Goal: Information Seeking & Learning: Learn about a topic

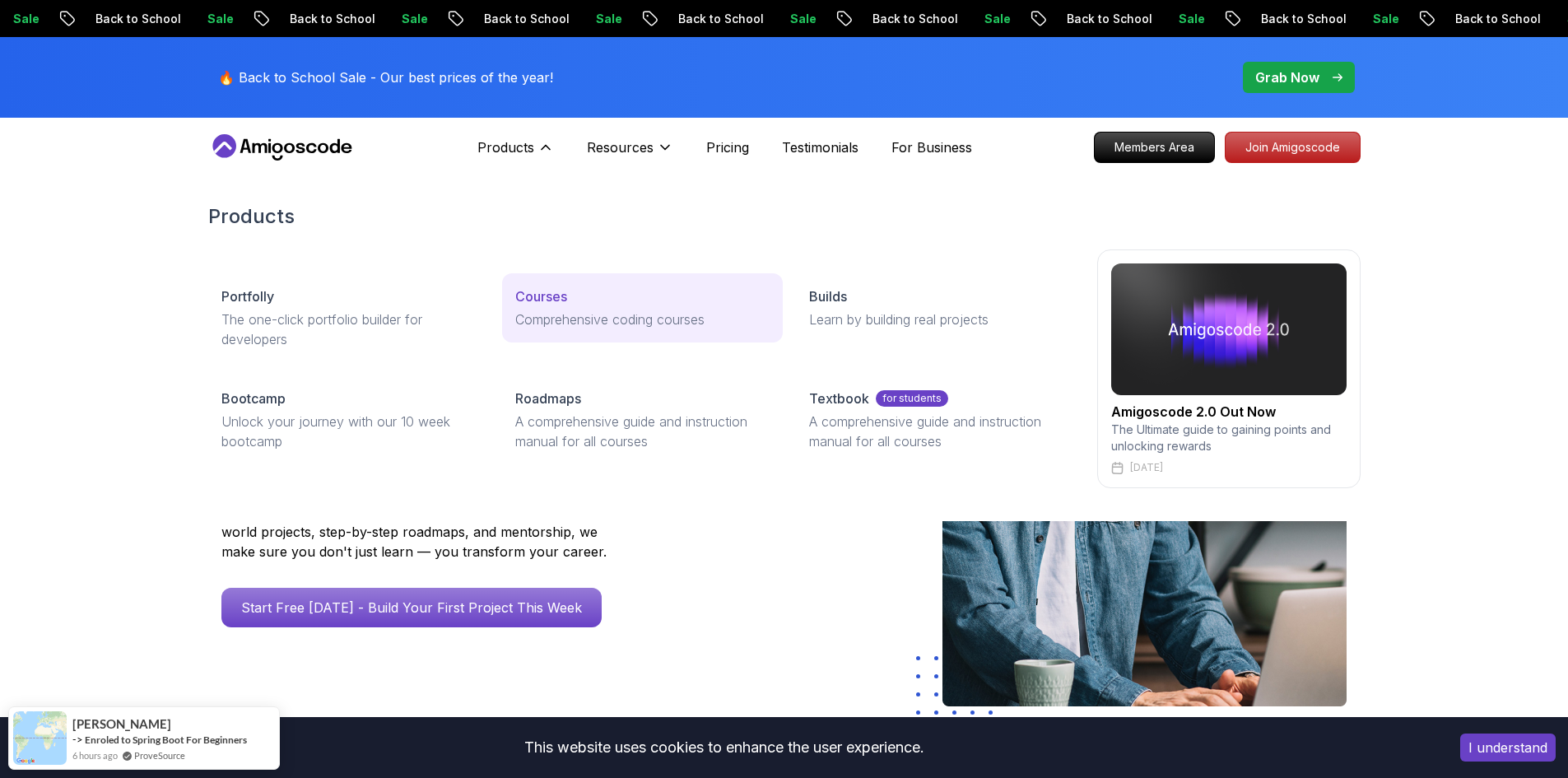
click at [545, 297] on p "Courses" at bounding box center [542, 296] width 52 height 20
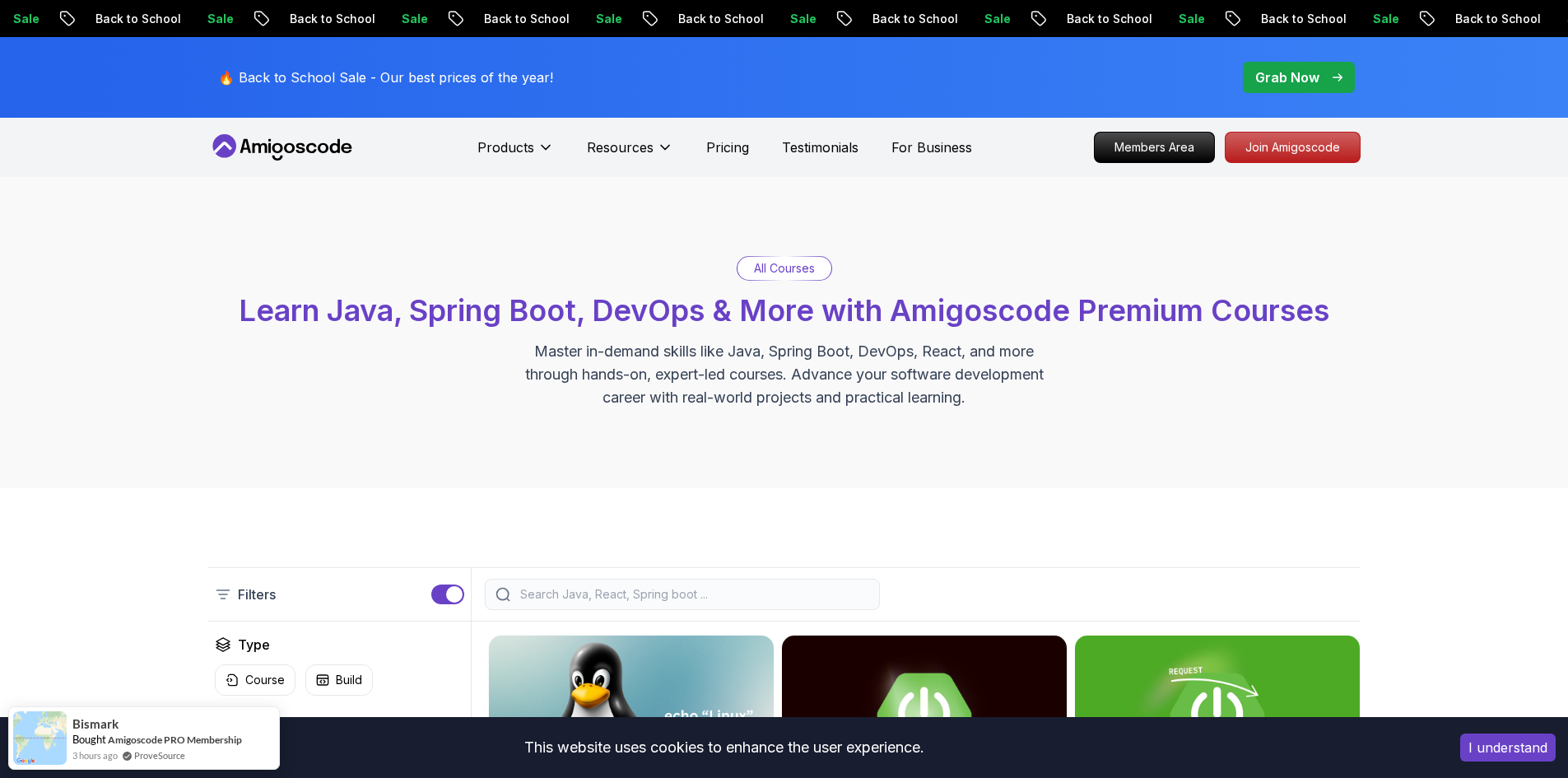
click at [1316, 159] on p "Join Amigoscode" at bounding box center [1292, 146] width 128 height 28
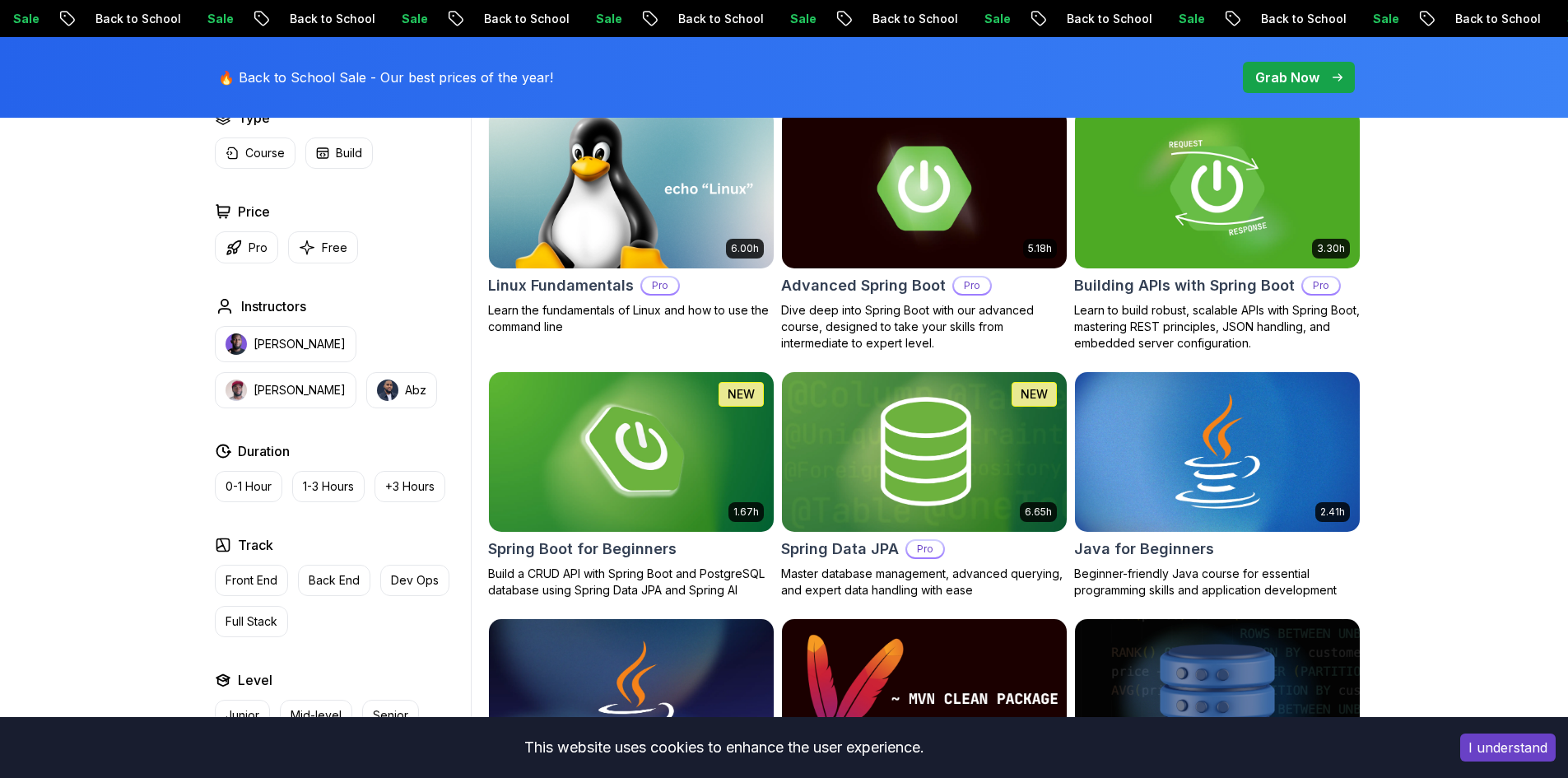
scroll to position [741, 0]
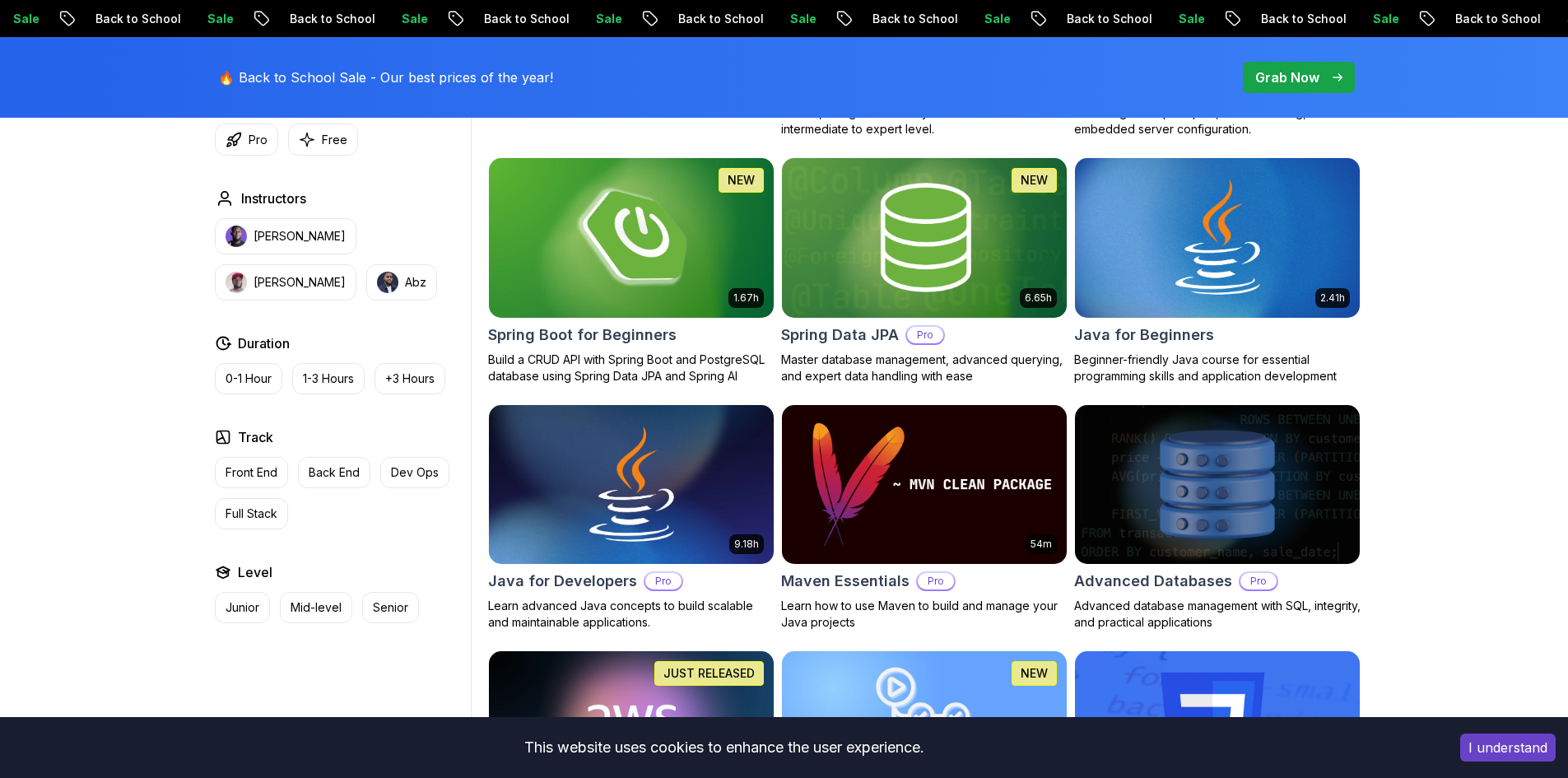
click at [657, 278] on img at bounding box center [630, 237] width 299 height 167
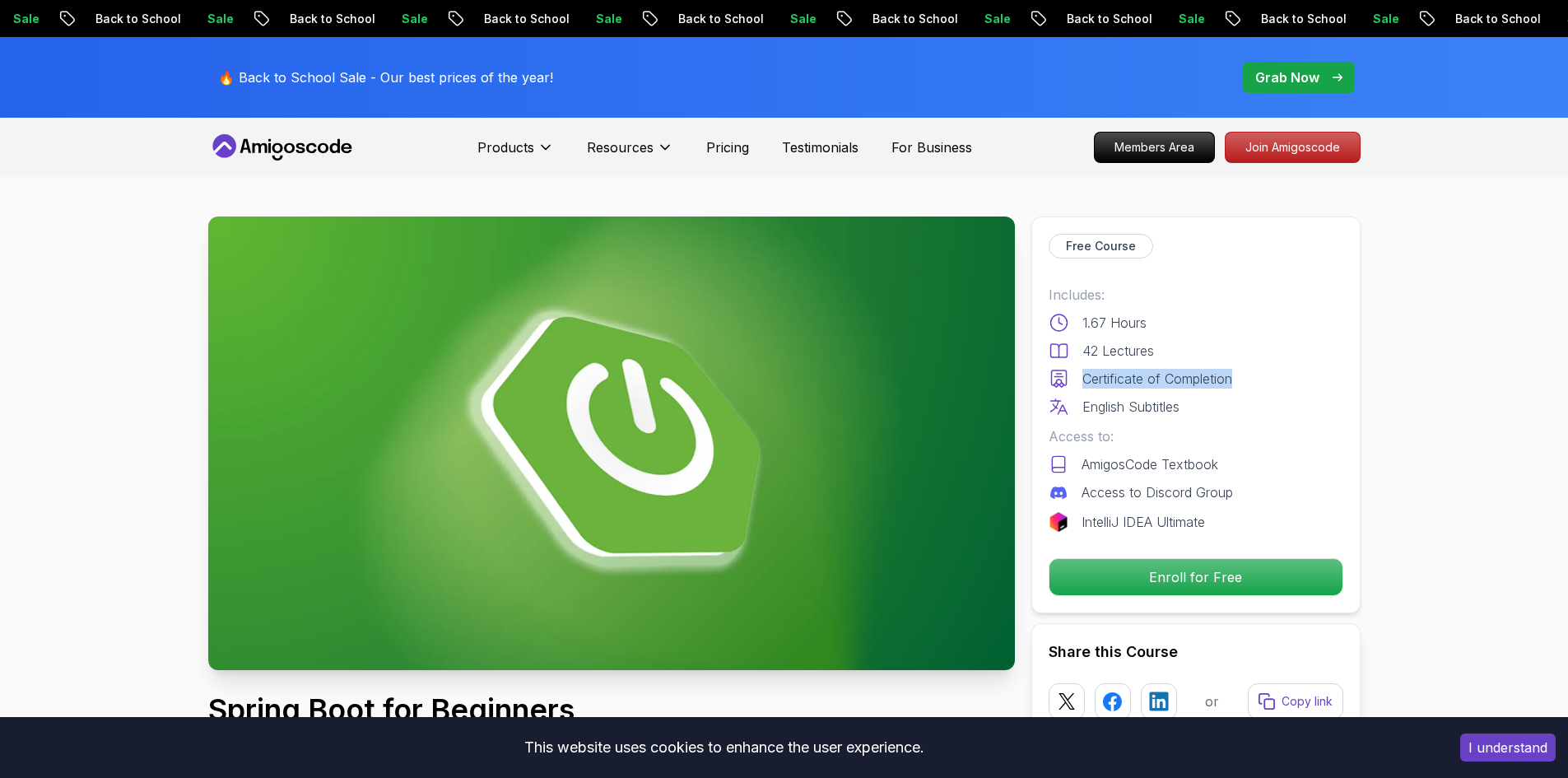
drag, startPoint x: 1242, startPoint y: 383, endPoint x: 1076, endPoint y: 385, distance: 166.0
click at [1076, 385] on div "Certificate of Completion" at bounding box center [1196, 379] width 295 height 20
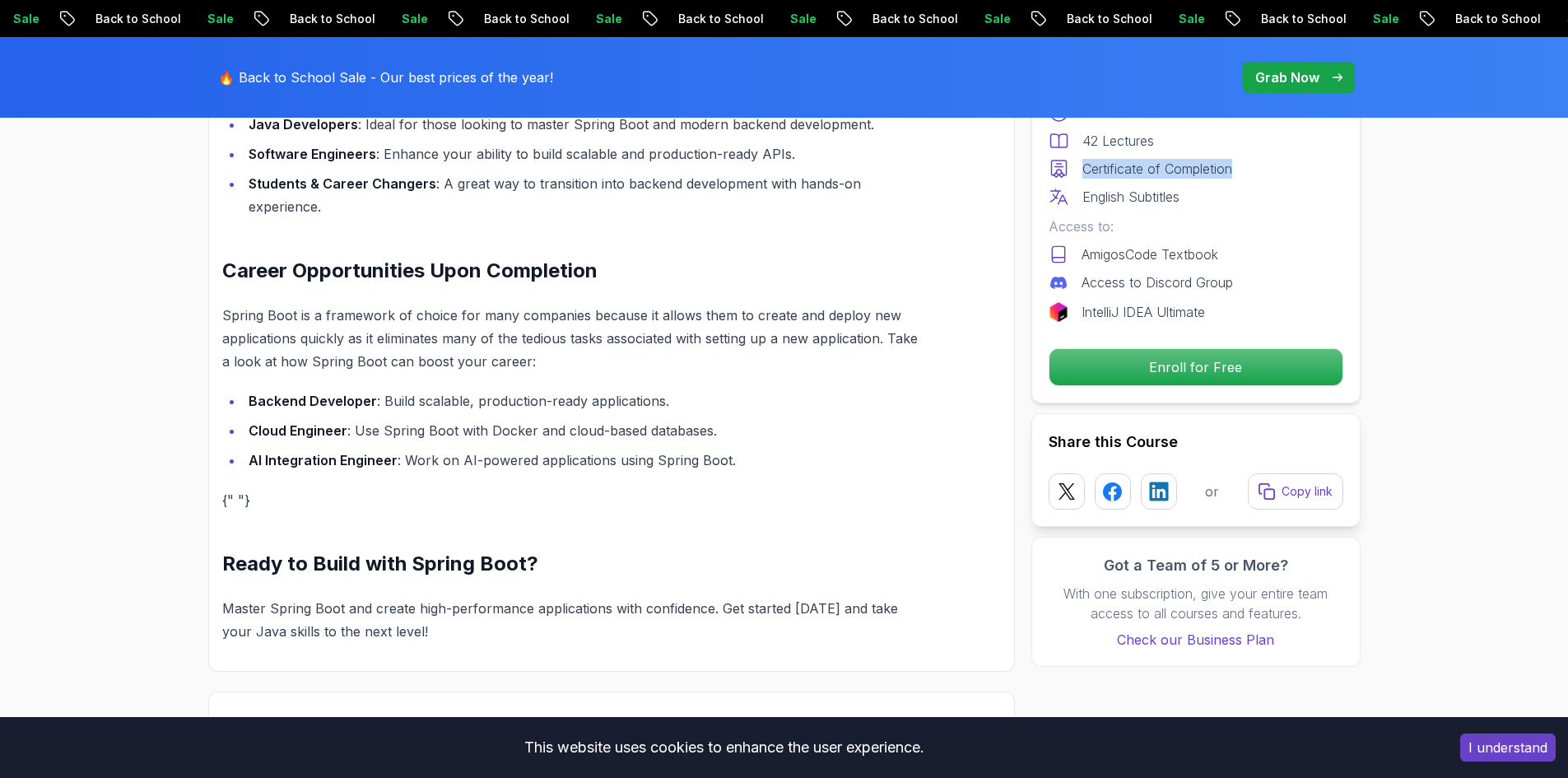
scroll to position [1482, 0]
